Goal: Transaction & Acquisition: Purchase product/service

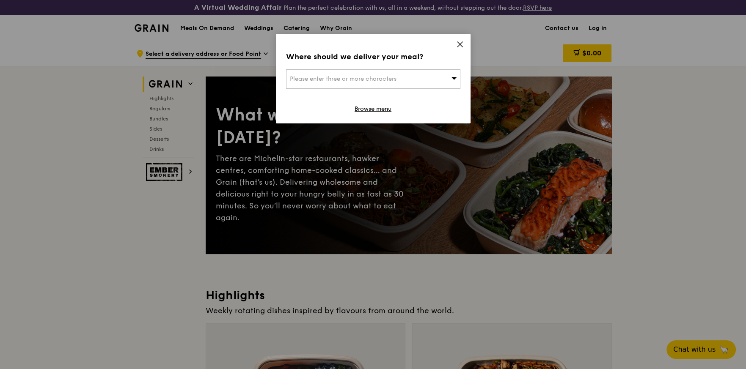
click at [462, 44] on icon at bounding box center [460, 45] width 8 height 8
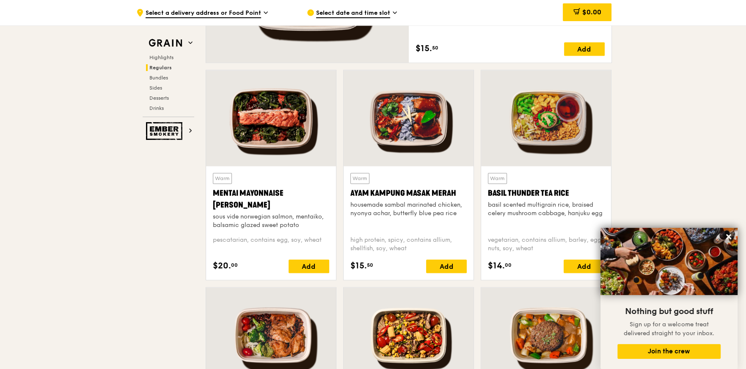
scroll to position [803, 0]
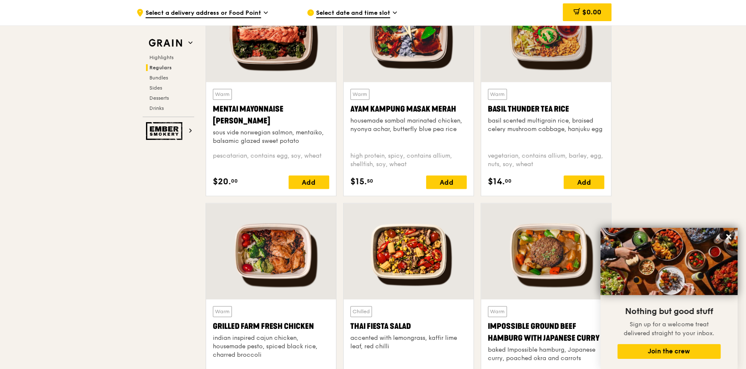
drag, startPoint x: 574, startPoint y: 109, endPoint x: 489, endPoint y: 113, distance: 85.6
click at [489, 113] on div "Basil Thunder Tea Rice" at bounding box center [546, 109] width 116 height 12
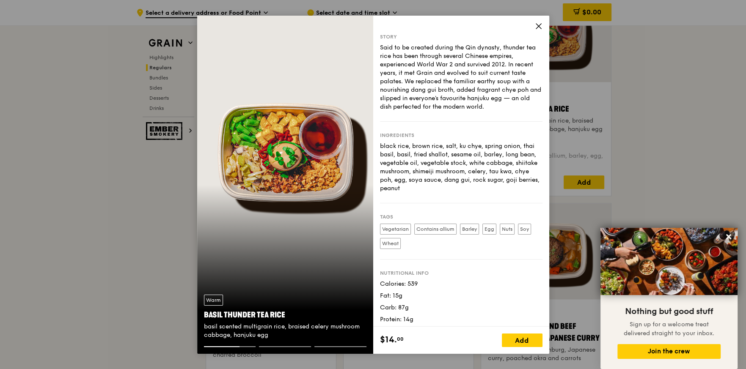
drag, startPoint x: 296, startPoint y: 314, endPoint x: 202, endPoint y: 319, distance: 93.6
click at [202, 319] on div "Warm Basil Thunder Tea [PERSON_NAME] scented multigrain rice, braised celery mu…" at bounding box center [285, 317] width 176 height 58
copy div "Basil Thunder Tea Rice"
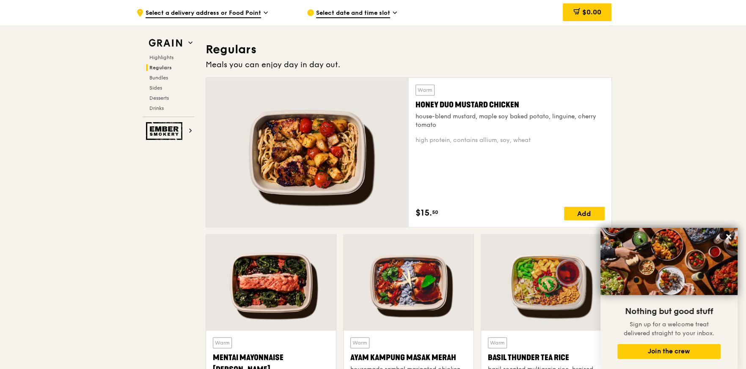
scroll to position [550, 0]
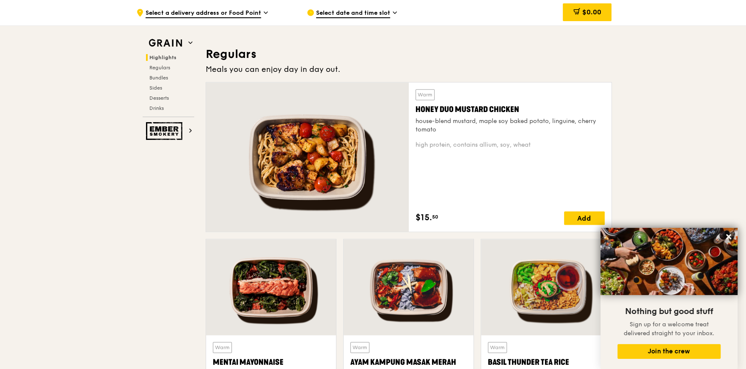
drag, startPoint x: 417, startPoint y: 109, endPoint x: 536, endPoint y: 112, distance: 119.8
click at [536, 112] on div "Honey Duo Mustard Chicken" at bounding box center [509, 110] width 189 height 12
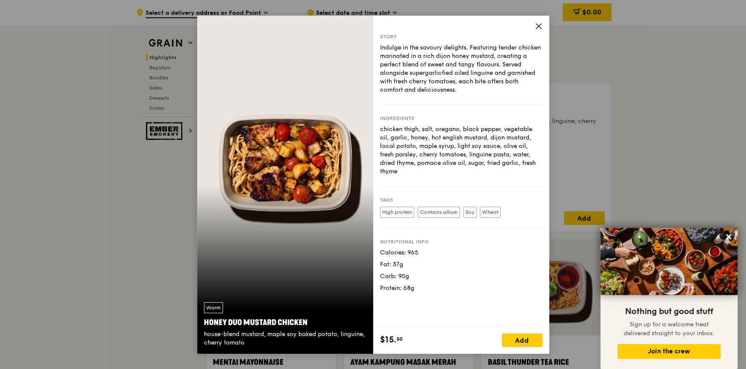
drag, startPoint x: 203, startPoint y: 323, endPoint x: 307, endPoint y: 321, distance: 103.3
click at [307, 321] on div "Honey Duo Mustard Chicken" at bounding box center [285, 323] width 162 height 12
copy div "Honey Duo Mustard Chicken"
